Goal: Task Accomplishment & Management: Manage account settings

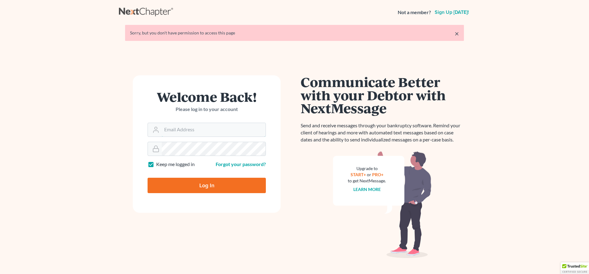
type input "[EMAIL_ADDRESS][DOMAIN_NAME]"
click at [193, 185] on input "Log In" at bounding box center [206, 185] width 118 height 15
type input "Thinking..."
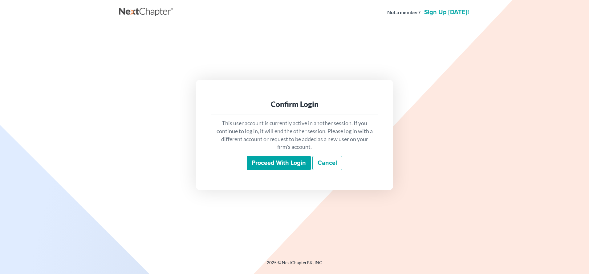
click at [288, 163] on input "Proceed with login" at bounding box center [279, 163] width 64 height 14
